Goal: Transaction & Acquisition: Purchase product/service

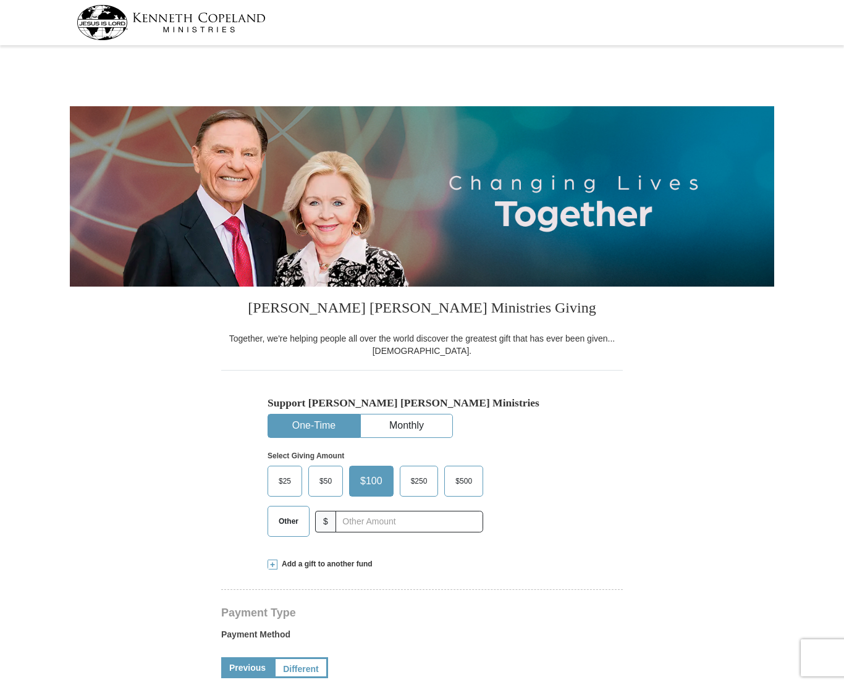
select select "CA"
drag, startPoint x: 288, startPoint y: 485, endPoint x: 301, endPoint y: 517, distance: 34.6
click at [301, 517] on div "$25 $50 $100 $250 $500 Other $" at bounding box center [375, 501] width 216 height 71
click at [293, 514] on span "Other" at bounding box center [288, 521] width 32 height 19
click at [0, 0] on input "Other" at bounding box center [0, 0] width 0 height 0
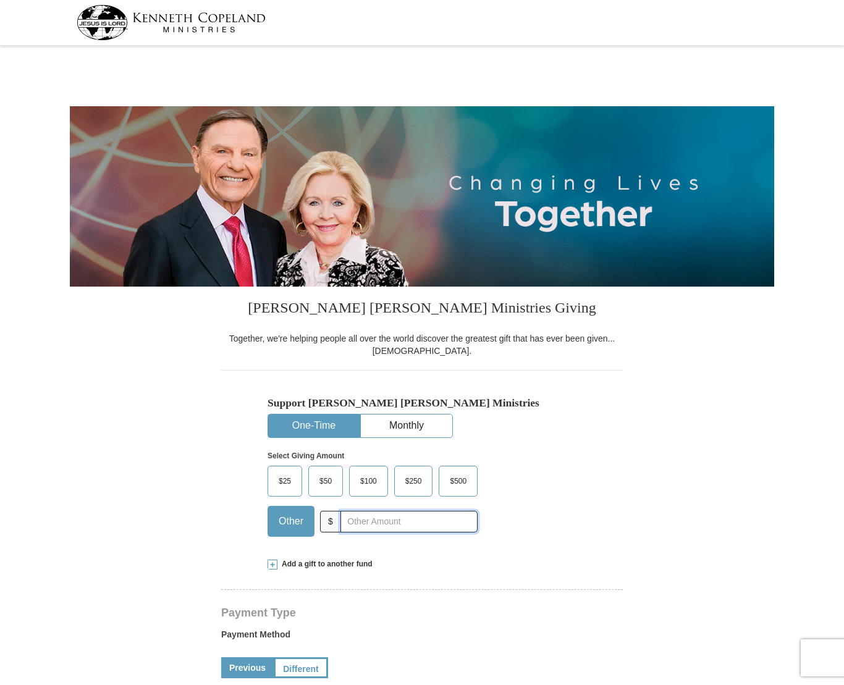
click at [357, 521] on input "text" at bounding box center [408, 522] width 137 height 22
type input "5.00"
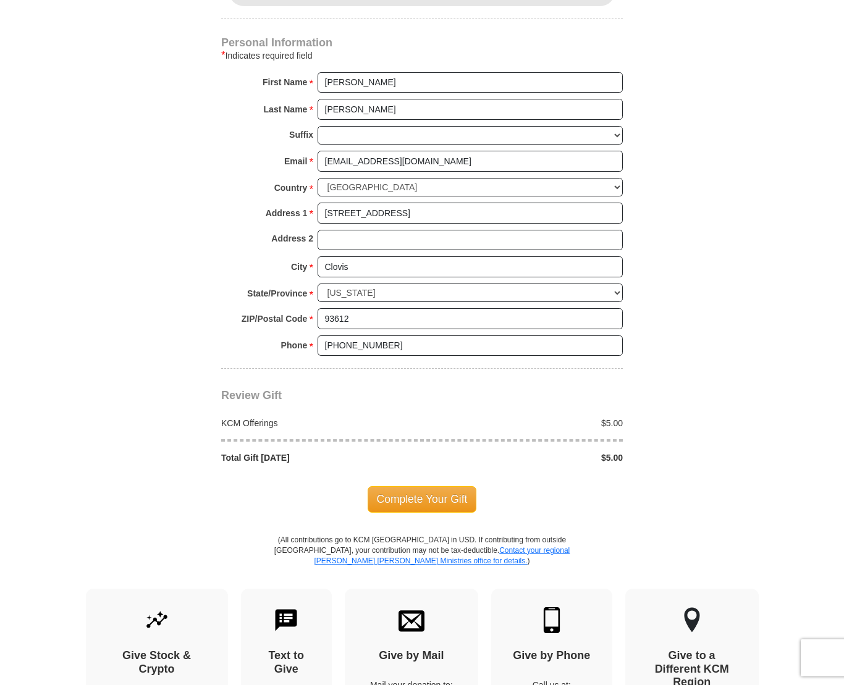
scroll to position [803, 0]
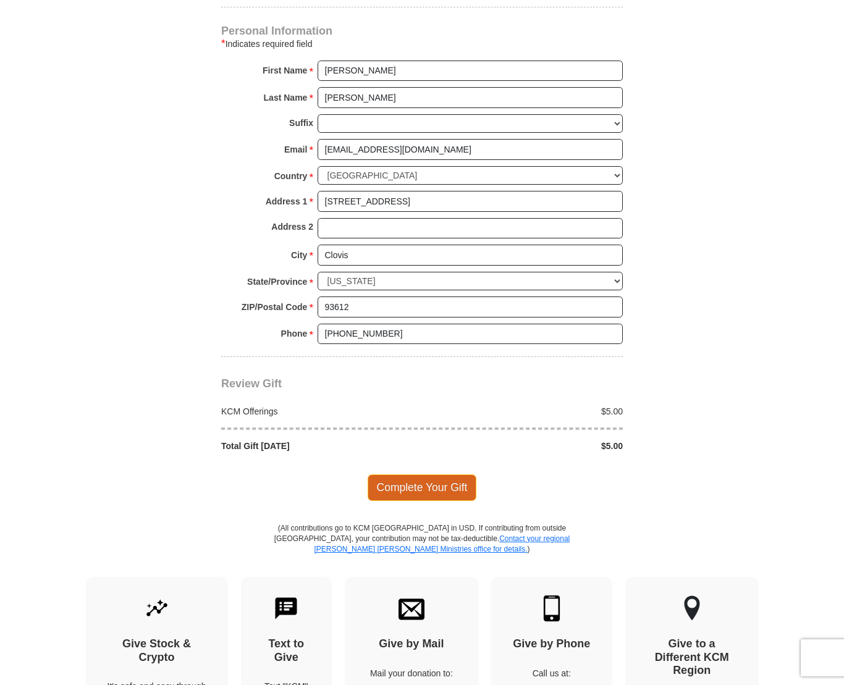
click at [434, 489] on span "Complete Your Gift" at bounding box center [422, 487] width 109 height 26
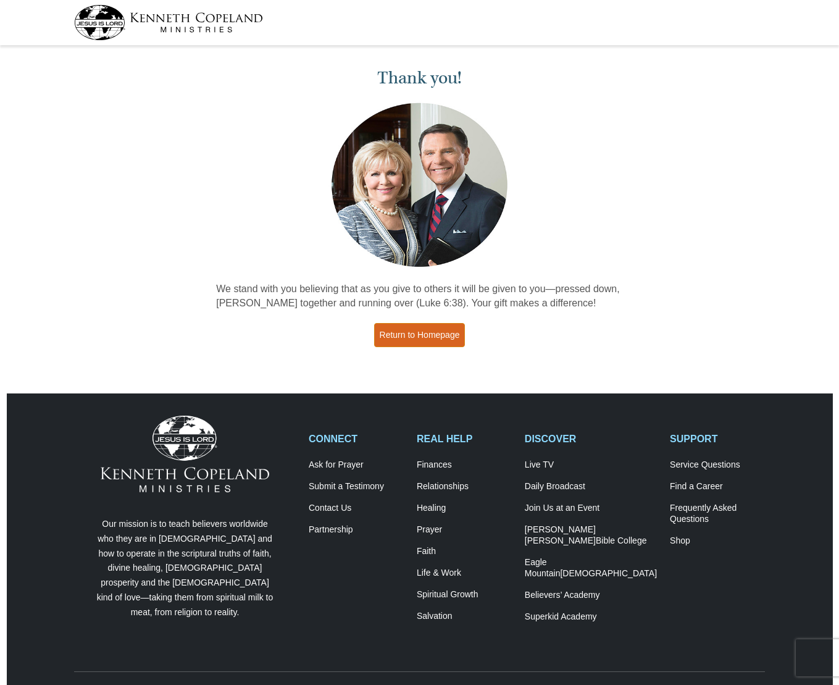
click at [440, 344] on link "Return to Homepage" at bounding box center [419, 335] width 91 height 24
